Goal: Task Accomplishment & Management: Manage account settings

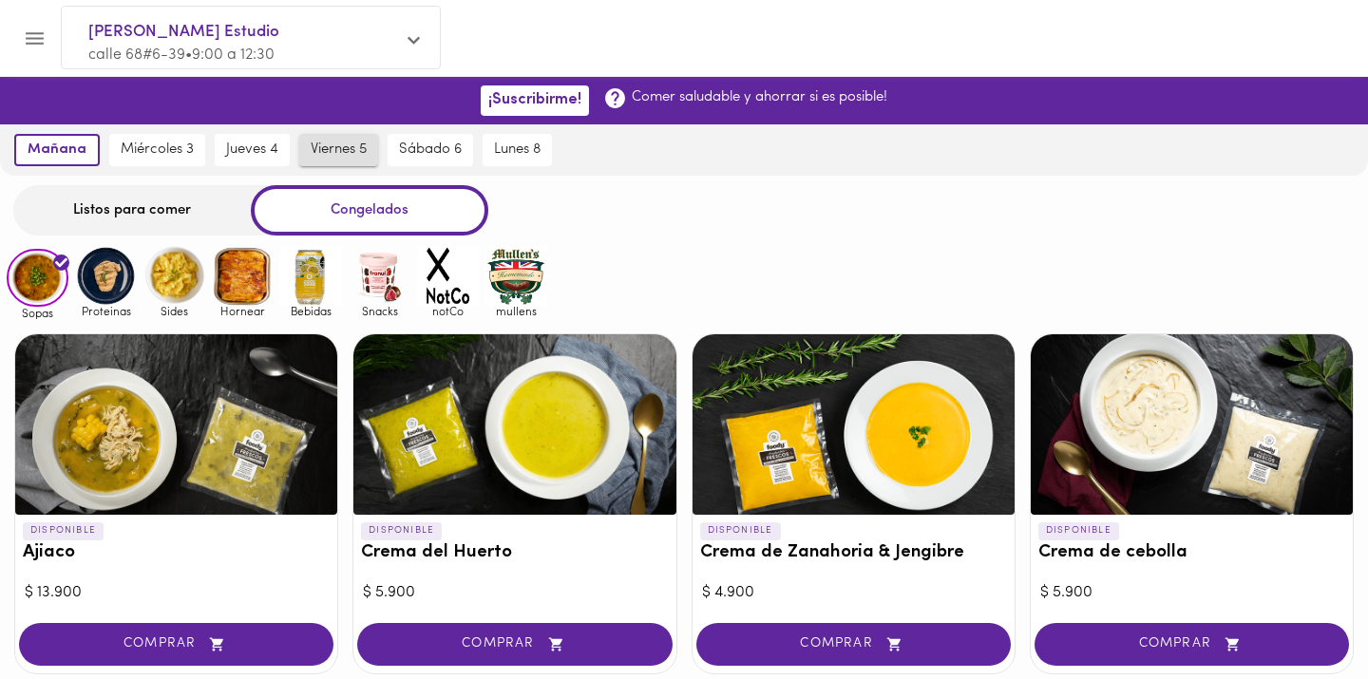
click at [366, 158] on span "viernes 5" at bounding box center [339, 150] width 56 height 17
click at [260, 149] on span "jueves 4" at bounding box center [244, 150] width 52 height 17
click at [176, 208] on div "Listos para comer" at bounding box center [132, 210] width 238 height 50
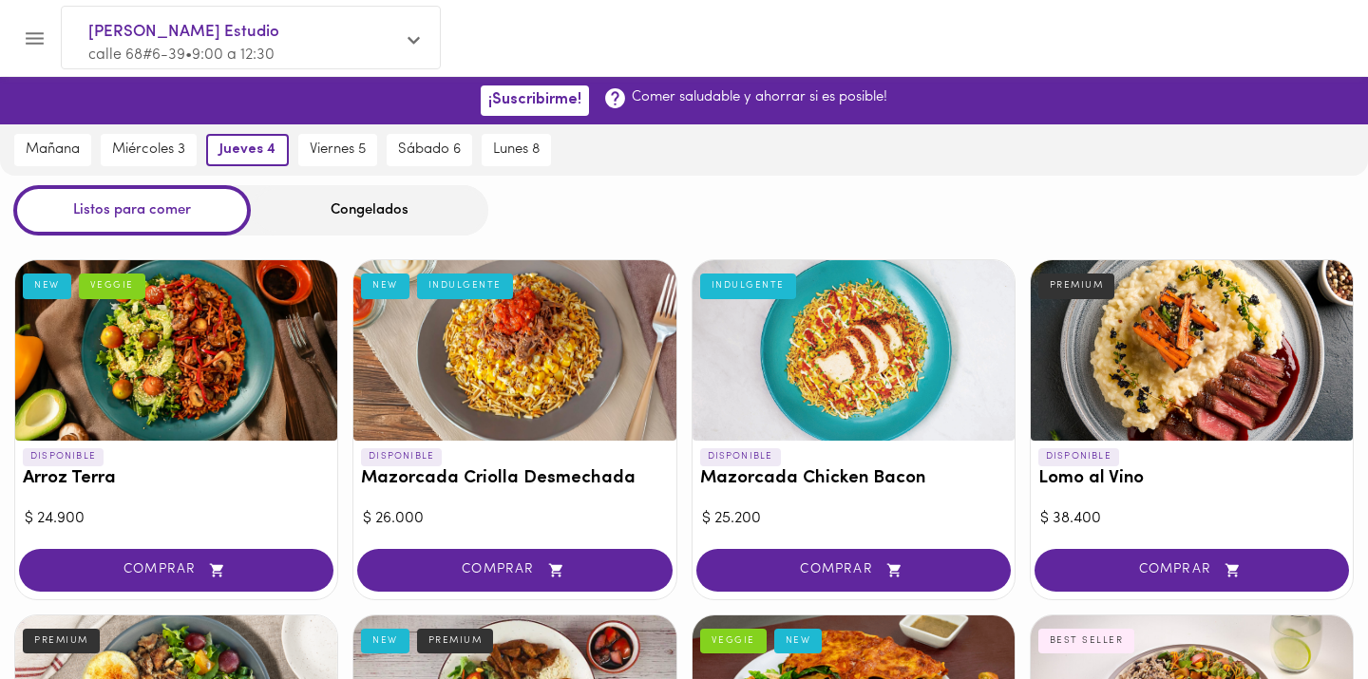
click at [29, 39] on icon "Menu" at bounding box center [35, 38] width 18 height 12
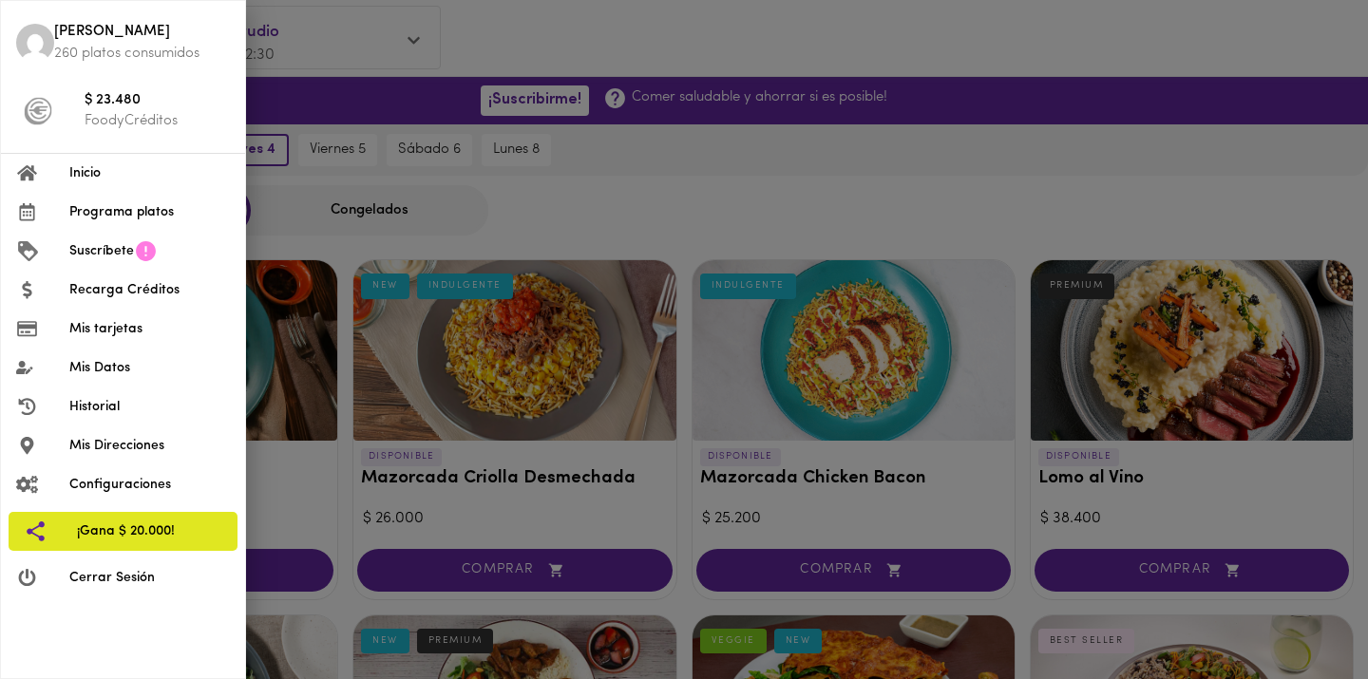
click at [82, 409] on span "Historial" at bounding box center [149, 407] width 161 height 20
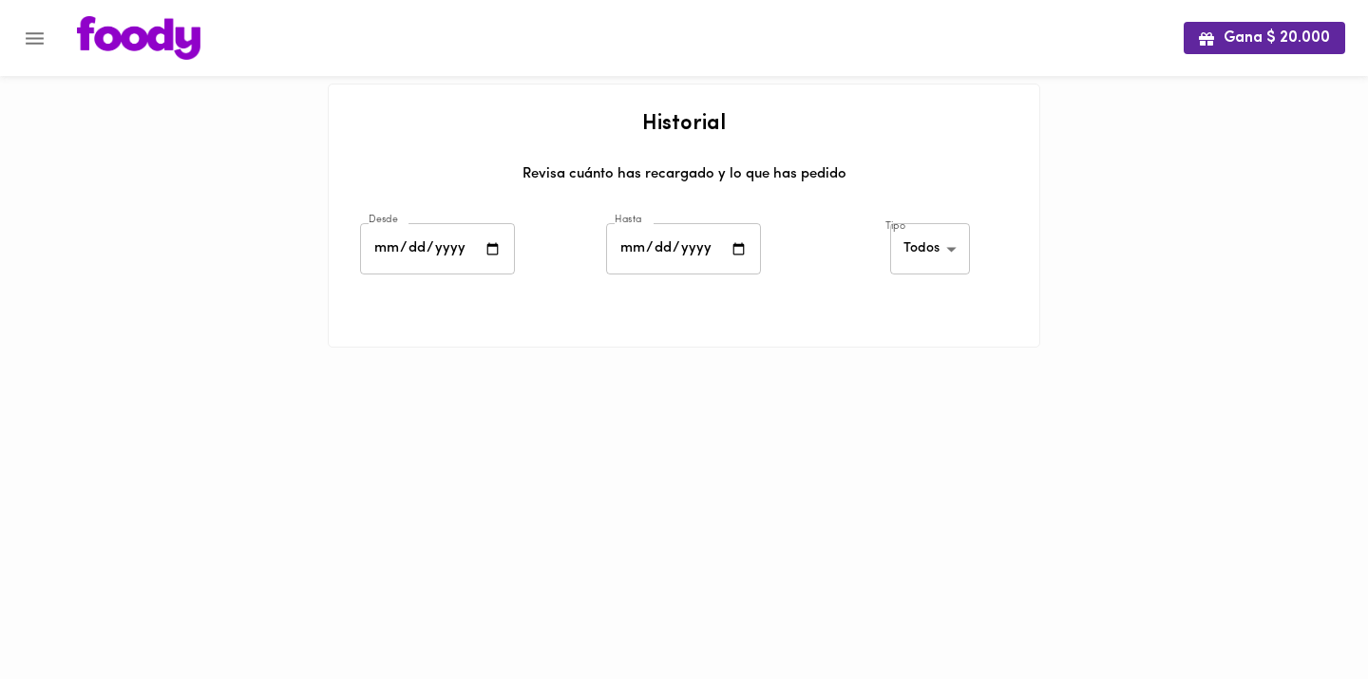
click at [30, 48] on icon "Menu" at bounding box center [35, 39] width 24 height 24
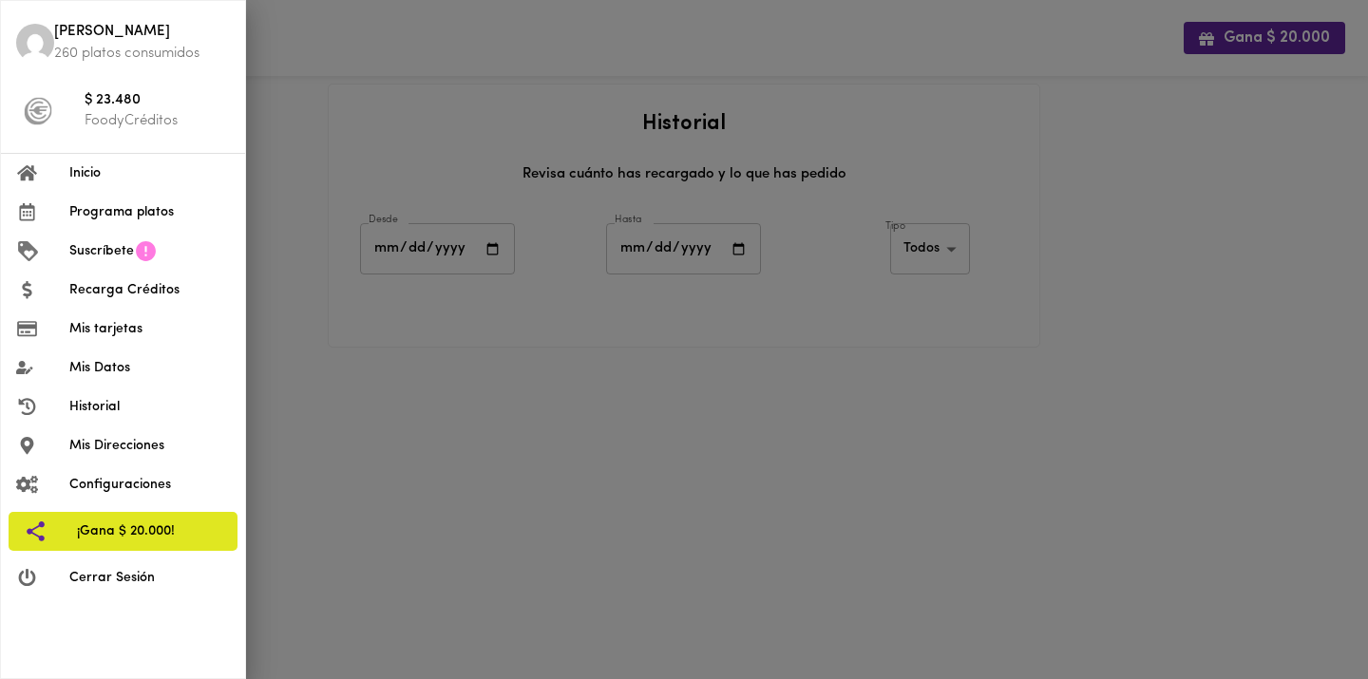
click at [109, 448] on span "Mis Direcciones" at bounding box center [149, 446] width 161 height 20
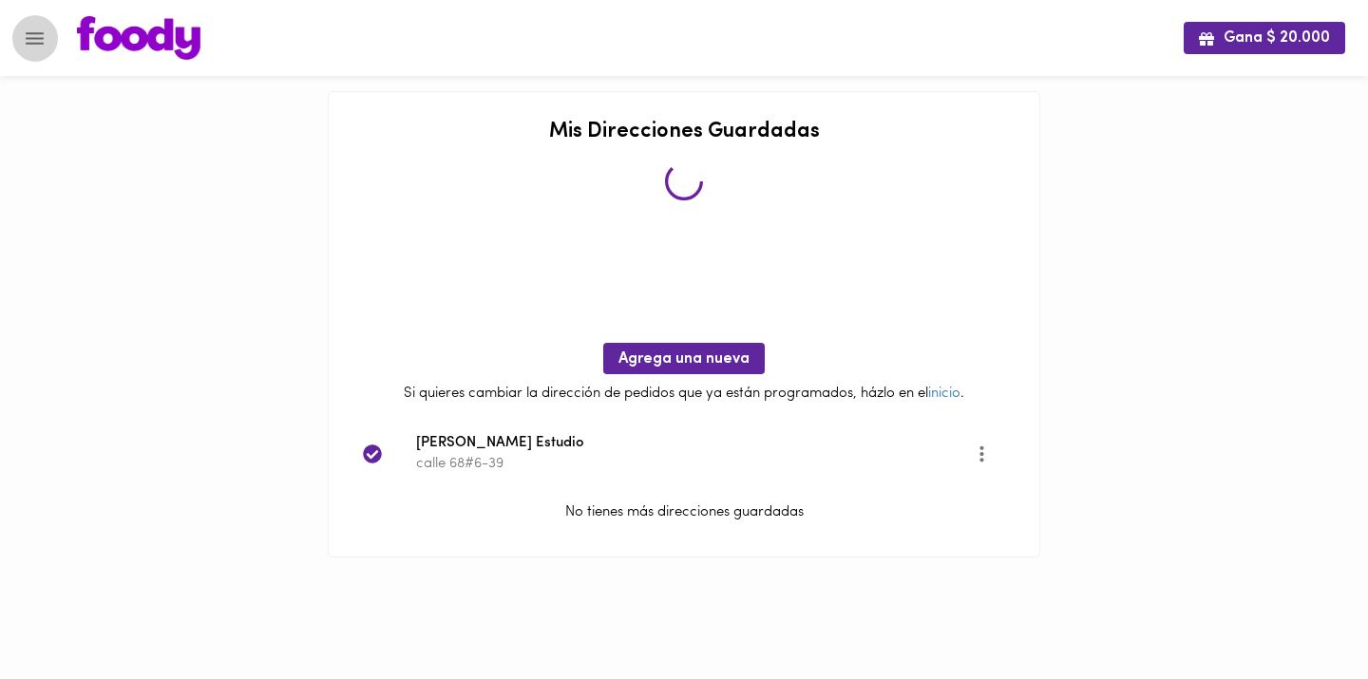
click at [51, 36] on button "Menu" at bounding box center [34, 38] width 47 height 47
